Goal: Information Seeking & Learning: Learn about a topic

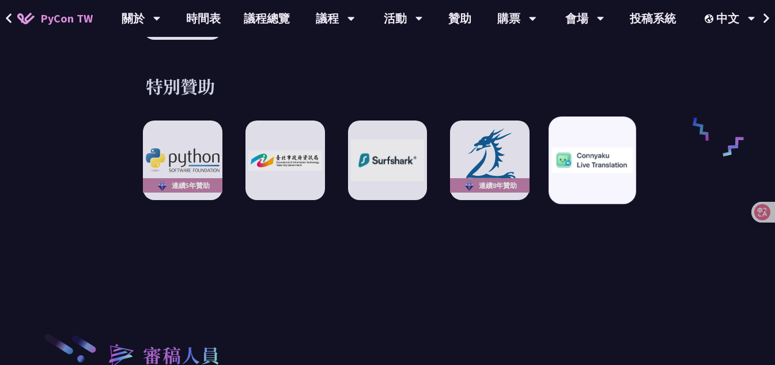
scroll to position [2000, 0]
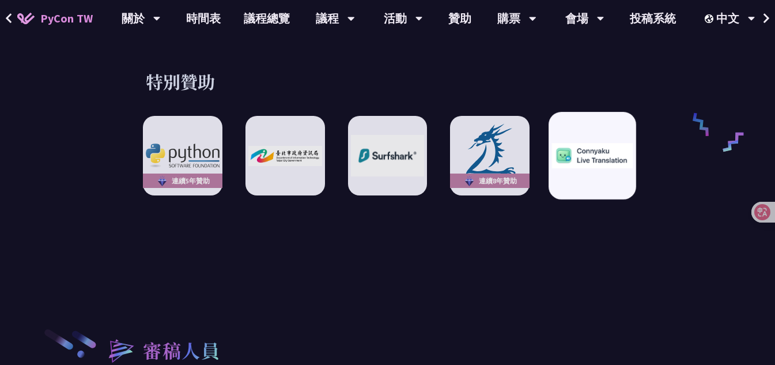
click at [607, 160] on div at bounding box center [593, 156] width 88 height 88
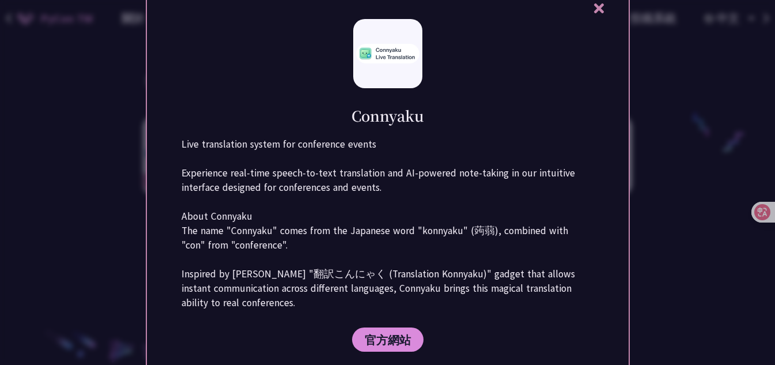
click at [598, 17] on div "Connyaku Live translation system for conference events Experience real-time spe…" at bounding box center [388, 183] width 484 height 410
click at [598, 13] on icon at bounding box center [599, 8] width 14 height 14
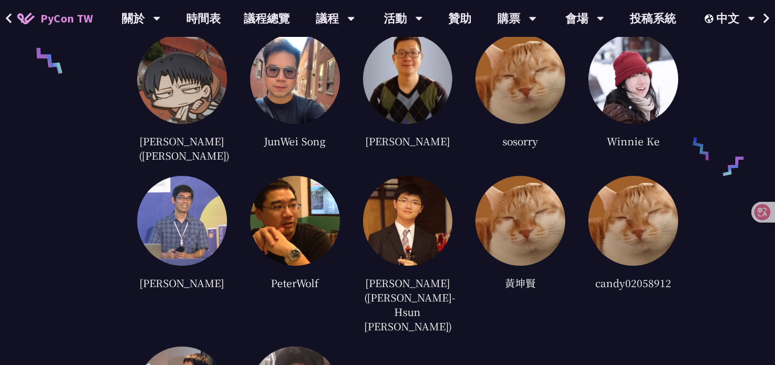
scroll to position [2783, 0]
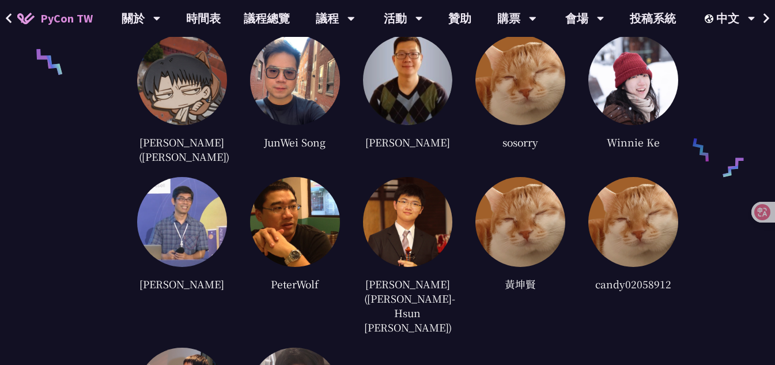
drag, startPoint x: 512, startPoint y: 257, endPoint x: 541, endPoint y: 263, distance: 30.1
click at [541, 276] on div "黃坤賢" at bounding box center [521, 284] width 90 height 17
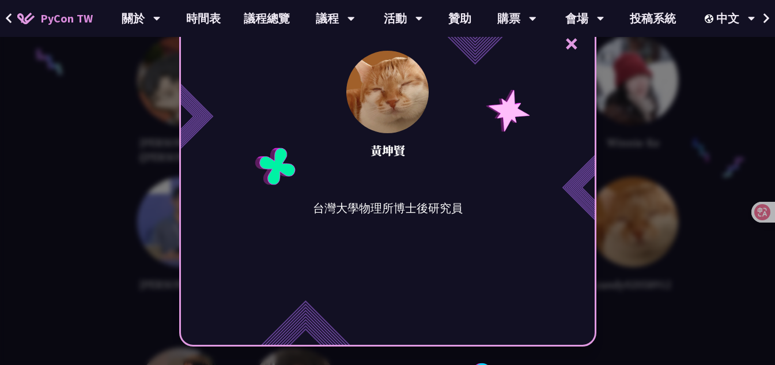
click at [665, 347] on div "× [PERSON_NAME] 台灣大學物理所博士後研究員" at bounding box center [387, 182] width 775 height 365
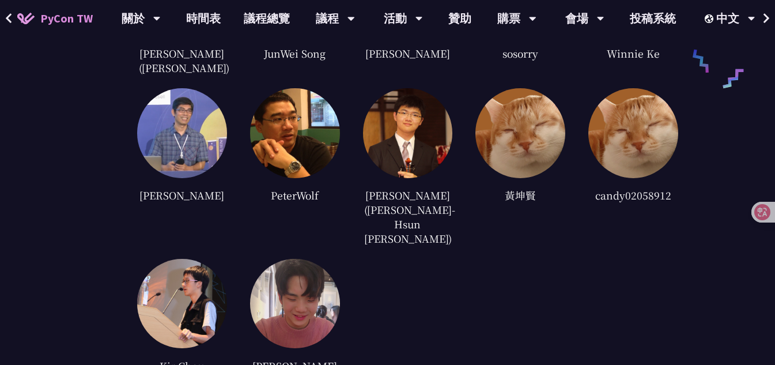
scroll to position [2871, 0]
drag, startPoint x: 263, startPoint y: 317, endPoint x: 308, endPoint y: 330, distance: 46.9
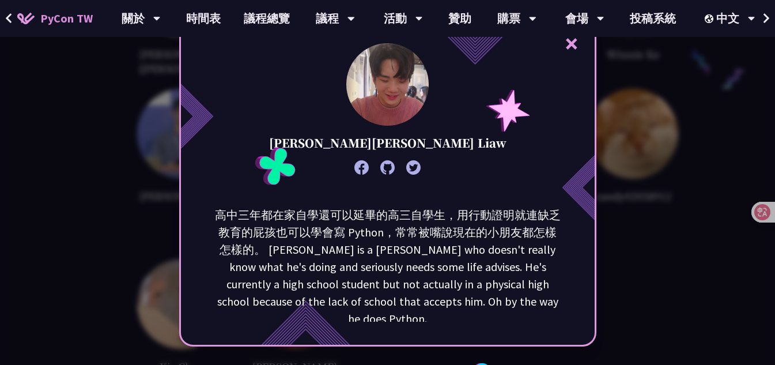
click at [582, 47] on button "×" at bounding box center [572, 43] width 35 height 35
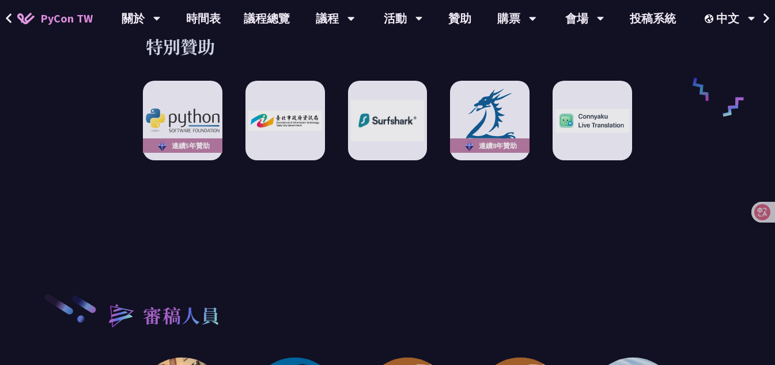
scroll to position [2039, 0]
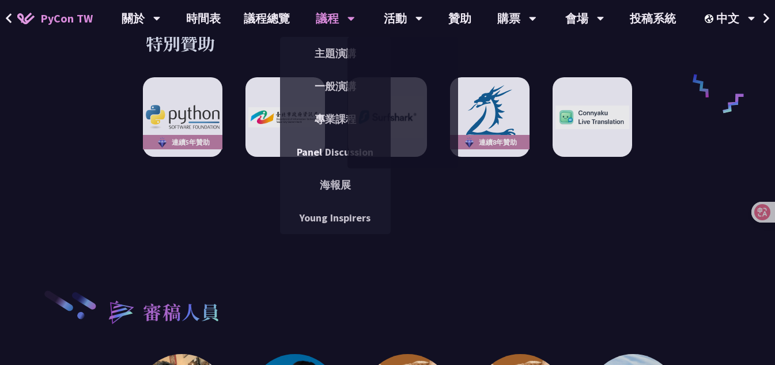
click at [339, 10] on div "議程" at bounding box center [335, 18] width 39 height 37
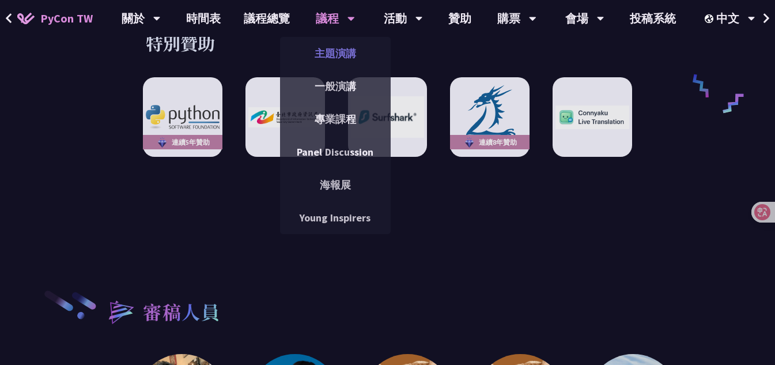
click at [319, 58] on link "主題演講" at bounding box center [335, 53] width 111 height 27
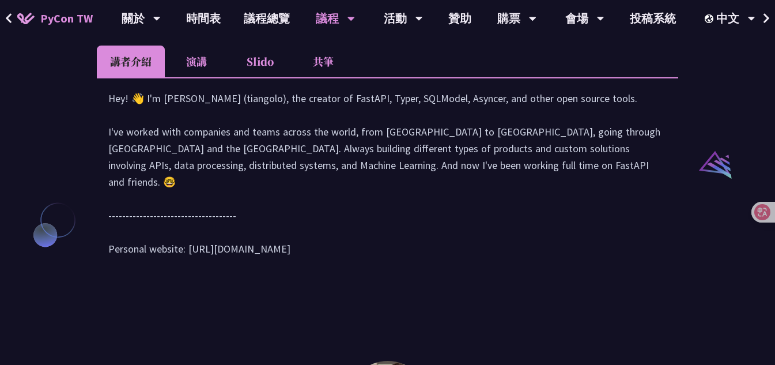
scroll to position [1073, 0]
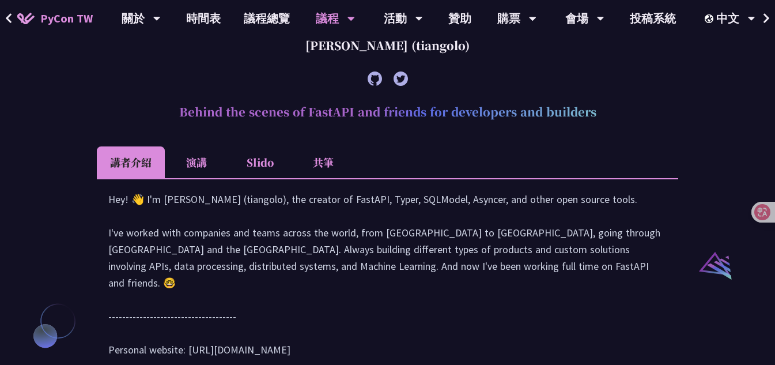
drag, startPoint x: 301, startPoint y: 121, endPoint x: 491, endPoint y: 125, distance: 190.3
click at [491, 63] on div "[PERSON_NAME] (tiangolo)" at bounding box center [388, 45] width 582 height 35
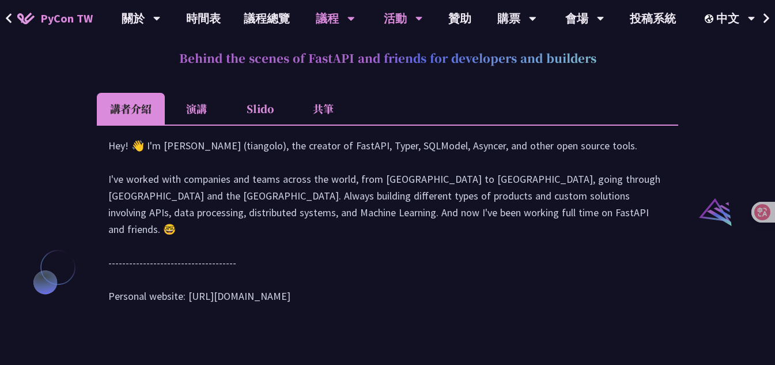
scroll to position [1095, 0]
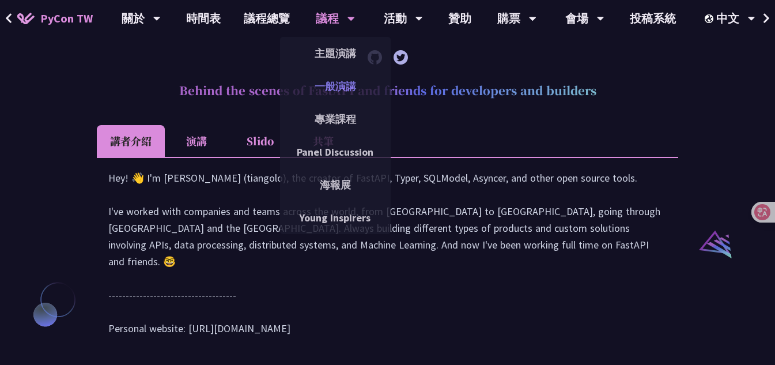
click at [319, 86] on link "一般演講" at bounding box center [335, 86] width 111 height 27
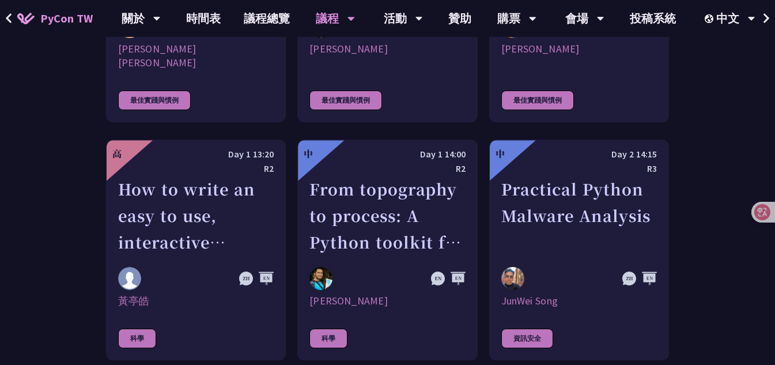
scroll to position [2991, 0]
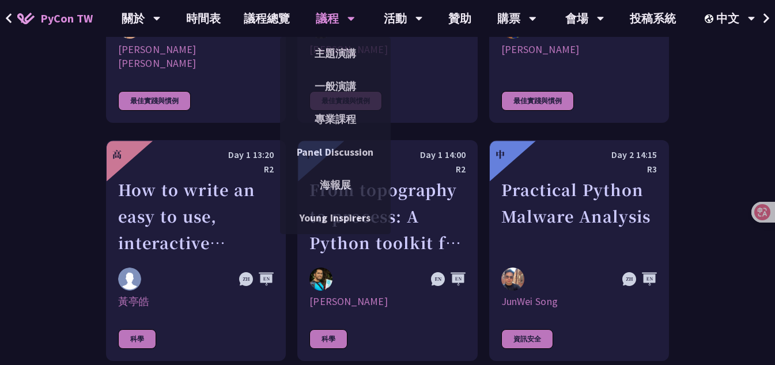
click at [344, 12] on div "議程" at bounding box center [335, 18] width 39 height 37
click at [329, 117] on link "專業課程" at bounding box center [335, 118] width 111 height 27
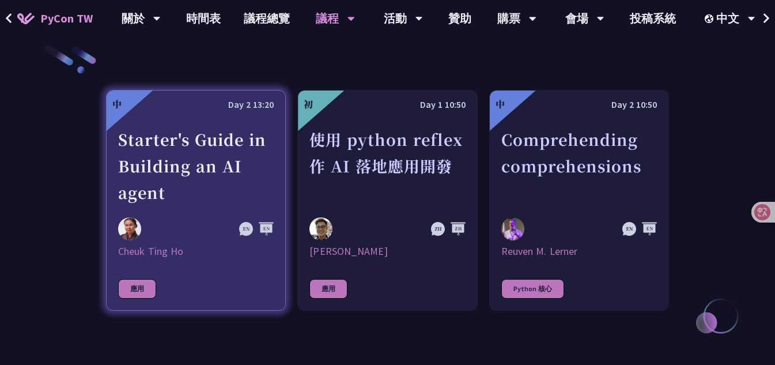
scroll to position [405, 0]
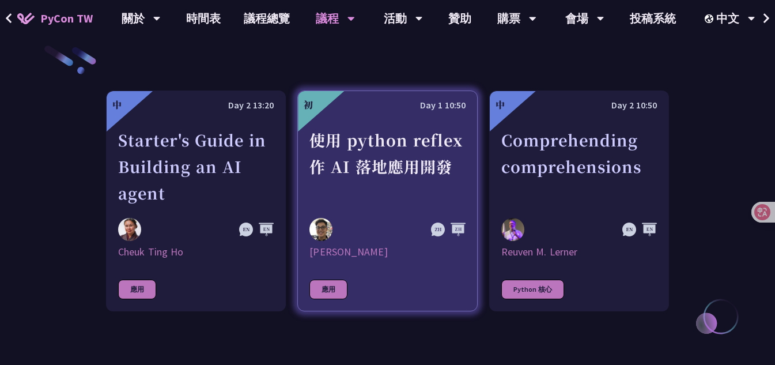
click at [383, 161] on div "使用 python reflex 作 AI 落地應用開發" at bounding box center [388, 167] width 156 height 80
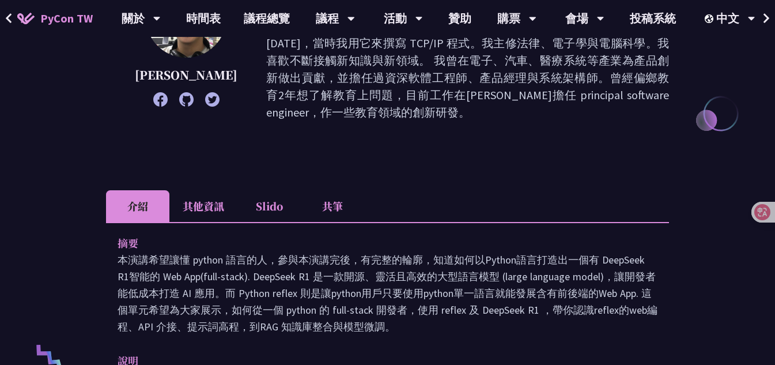
scroll to position [216, 0]
click at [180, 100] on icon at bounding box center [186, 100] width 14 height 14
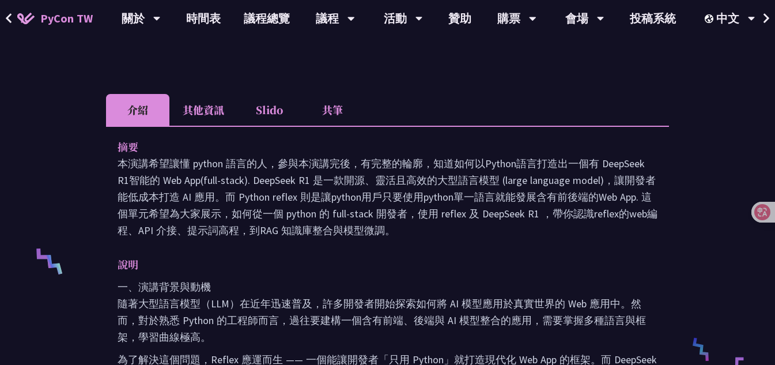
scroll to position [288, 0]
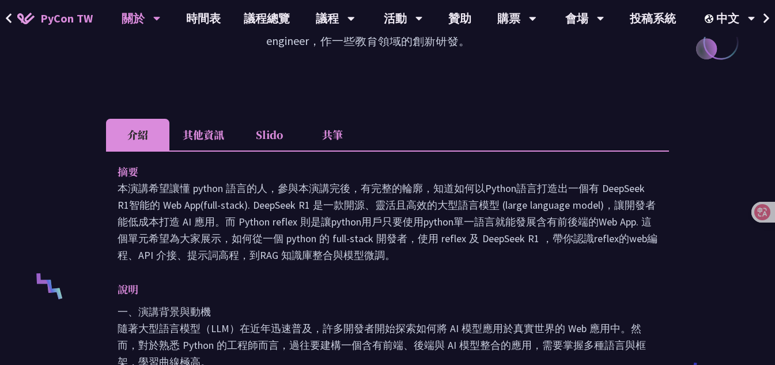
scroll to position [405, 0]
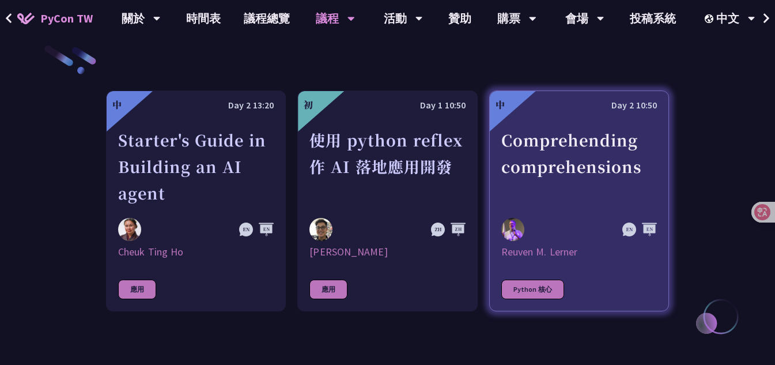
click at [594, 187] on div "Comprehending comprehensions" at bounding box center [580, 167] width 156 height 80
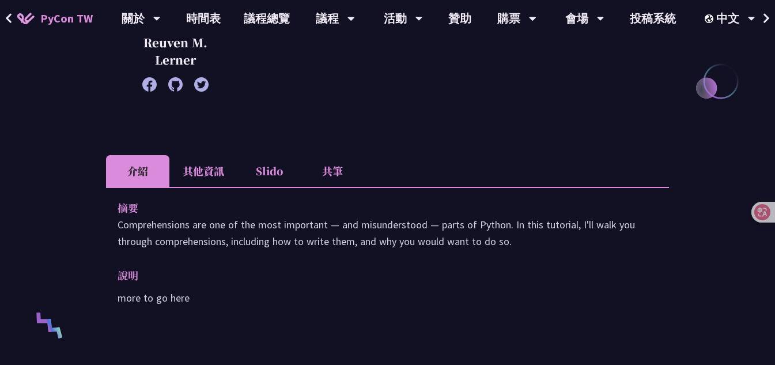
scroll to position [249, 0]
click at [214, 176] on li "其他資訊" at bounding box center [203, 170] width 68 height 32
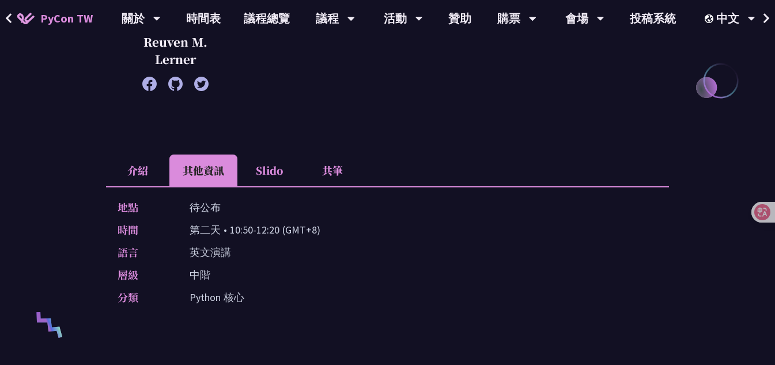
click at [158, 176] on li "介紹" at bounding box center [137, 170] width 63 height 32
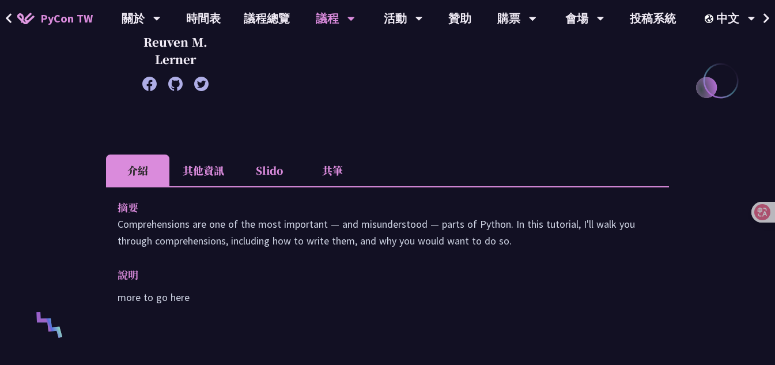
scroll to position [405, 0]
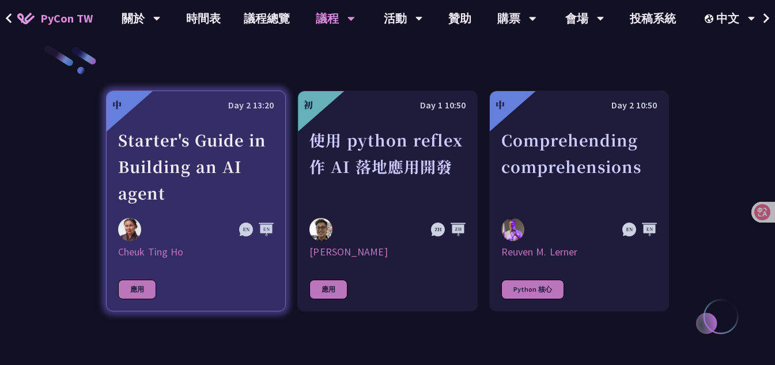
click at [157, 158] on div "Starter's Guide in Building an AI agent" at bounding box center [196, 167] width 156 height 80
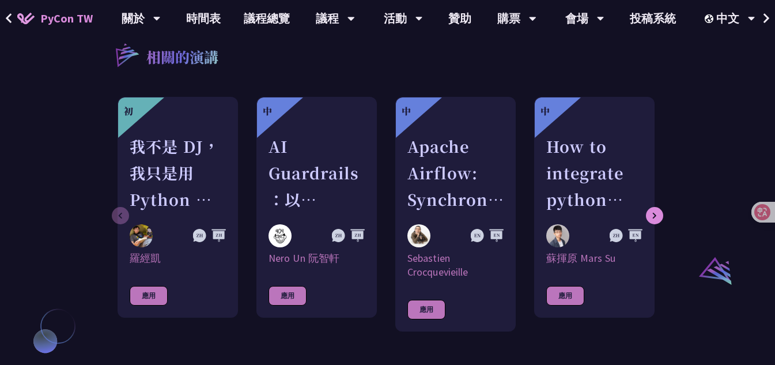
scroll to position [744, 0]
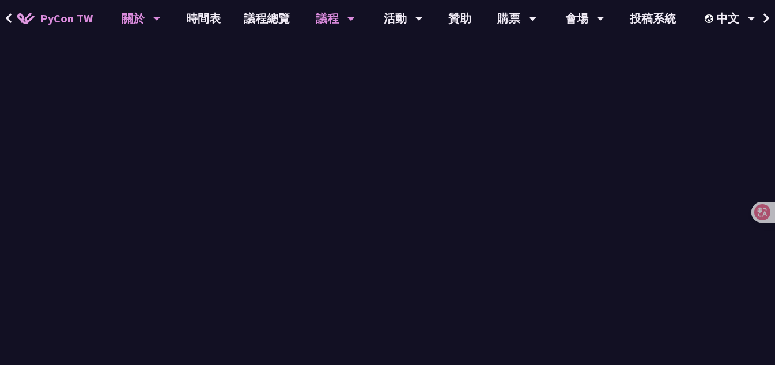
scroll to position [405, 0]
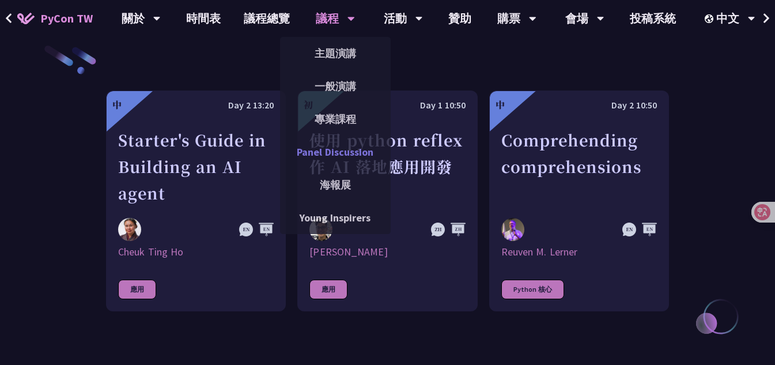
click at [331, 157] on link "Panel Discussion" at bounding box center [335, 151] width 111 height 27
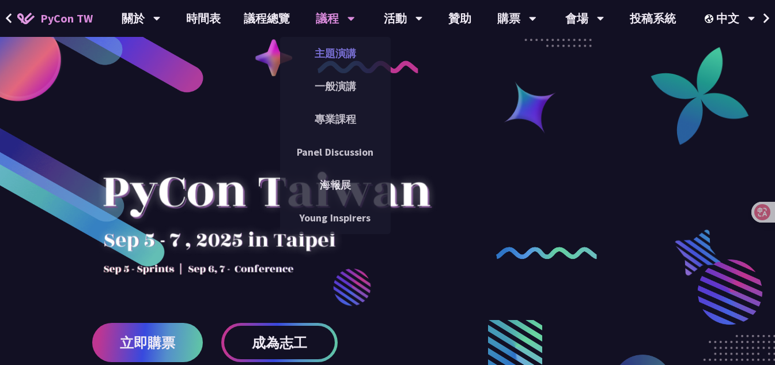
click at [321, 50] on link "主題演講" at bounding box center [335, 53] width 111 height 27
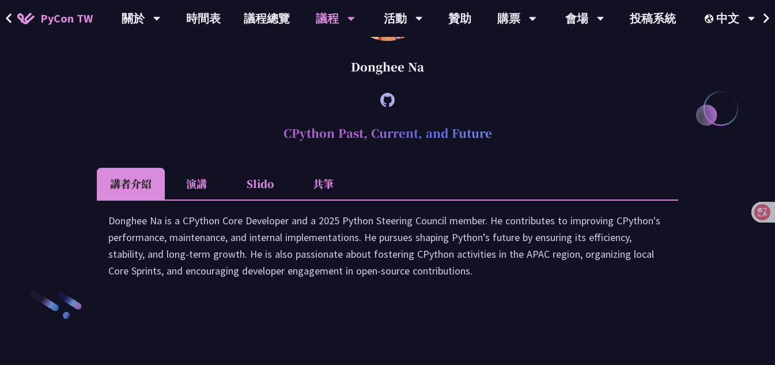
scroll to position [1576, 0]
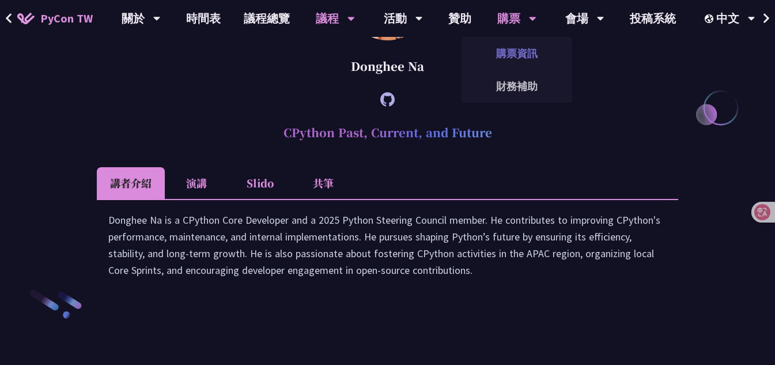
click at [508, 54] on link "購票資訊" at bounding box center [517, 53] width 111 height 27
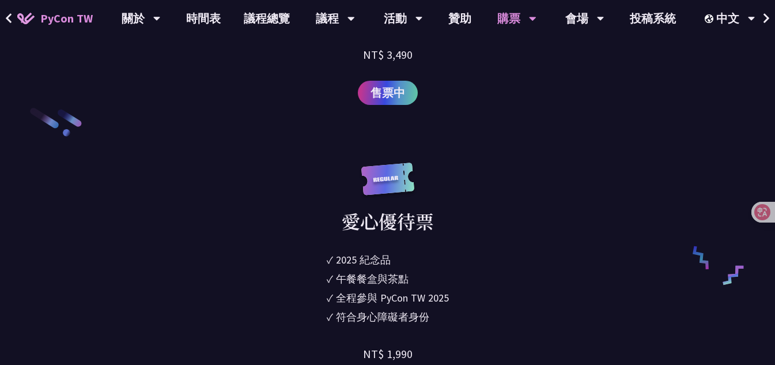
scroll to position [1758, 0]
click at [691, 89] on div "大會資訊 衝刺開發 日期：[DATE] 地點：TBD 主議程 日期：[DATE] 到 [DATE] 地點：[GEOGRAPHIC_DATA] - ​[STRE…" at bounding box center [387, 309] width 775 height 3489
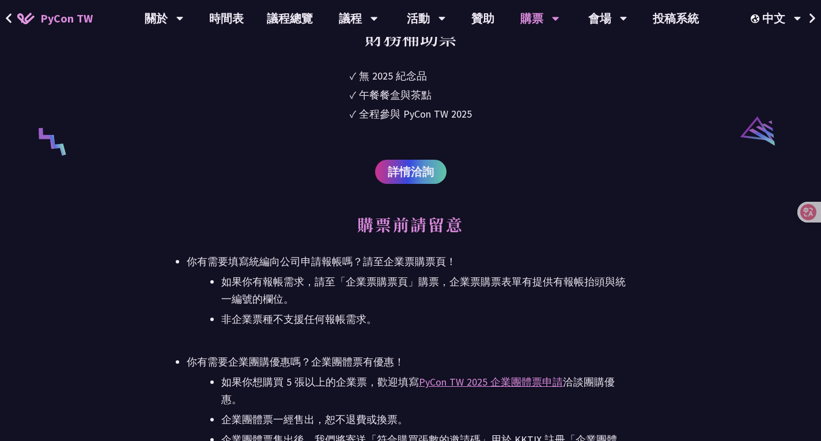
scroll to position [2249, 0]
